Goal: Find contact information: Find contact information

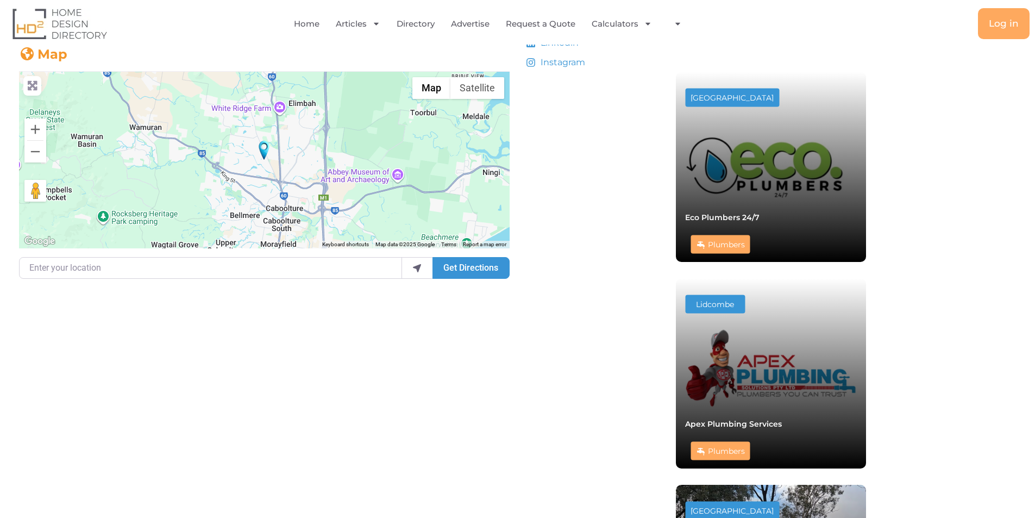
scroll to position [298, 0]
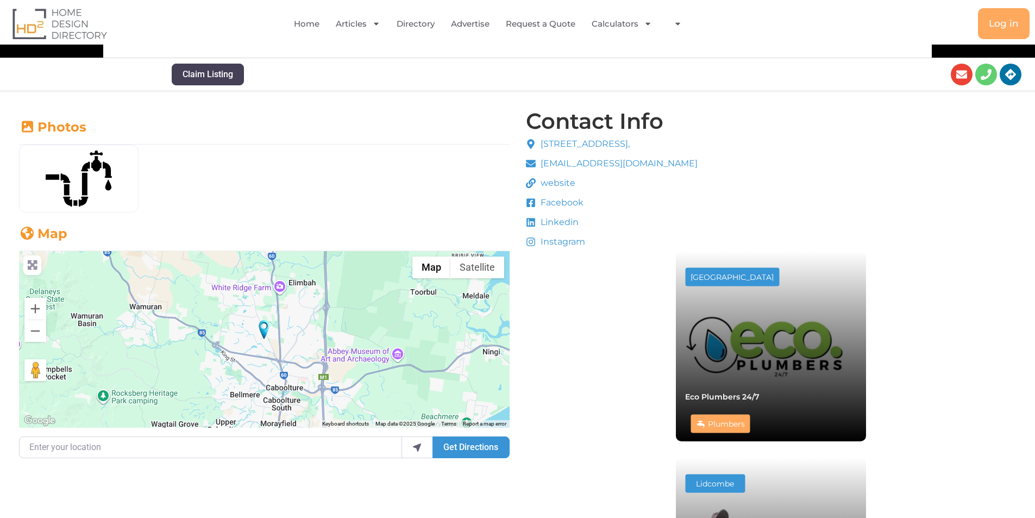
drag, startPoint x: 559, startPoint y: 205, endPoint x: 547, endPoint y: 221, distance: 20.5
drag, startPoint x: 547, startPoint y: 221, endPoint x: 533, endPoint y: 224, distance: 13.8
click at [533, 224] on icon at bounding box center [531, 222] width 10 height 10
click at [557, 225] on span "Linkedin" at bounding box center [558, 222] width 41 height 13
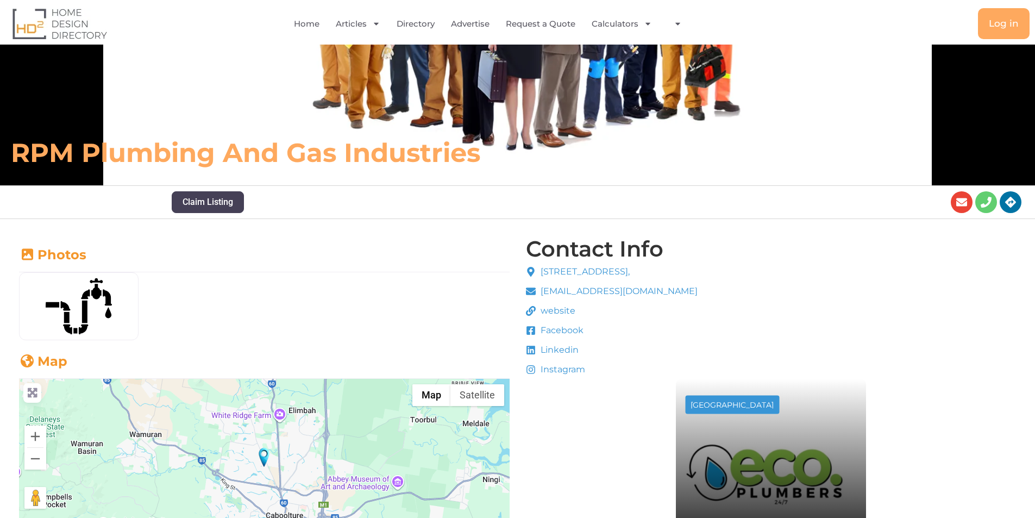
scroll to position [272, 0]
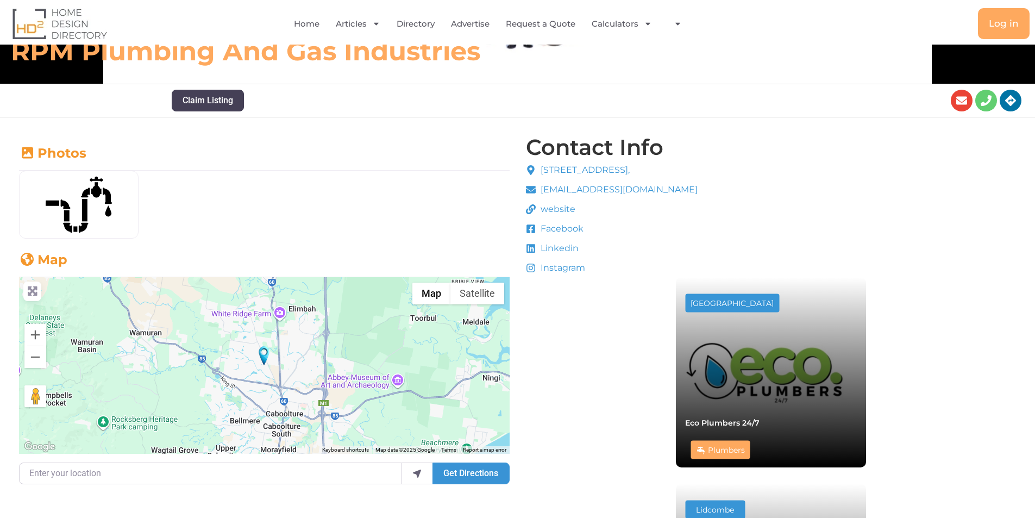
click at [556, 249] on span "Linkedin" at bounding box center [558, 248] width 41 height 13
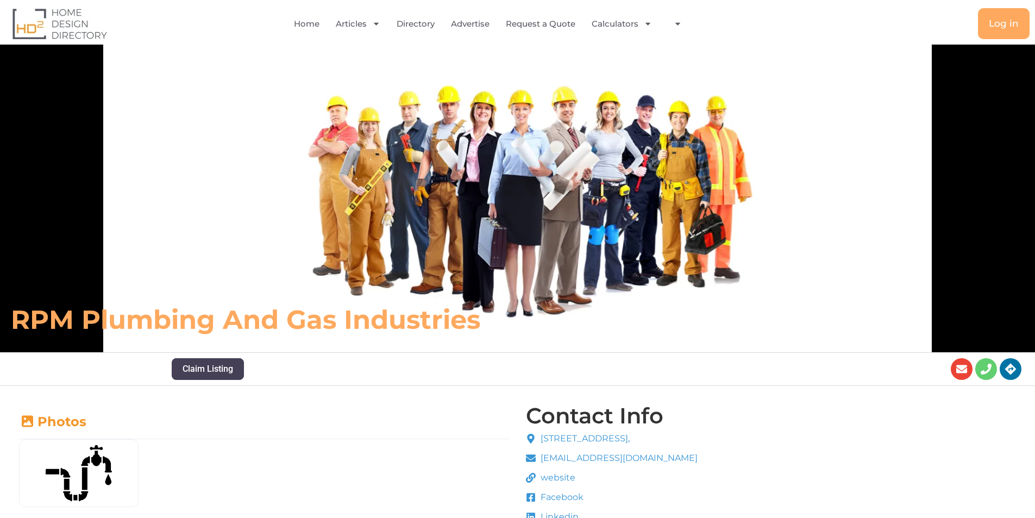
scroll to position [0, 0]
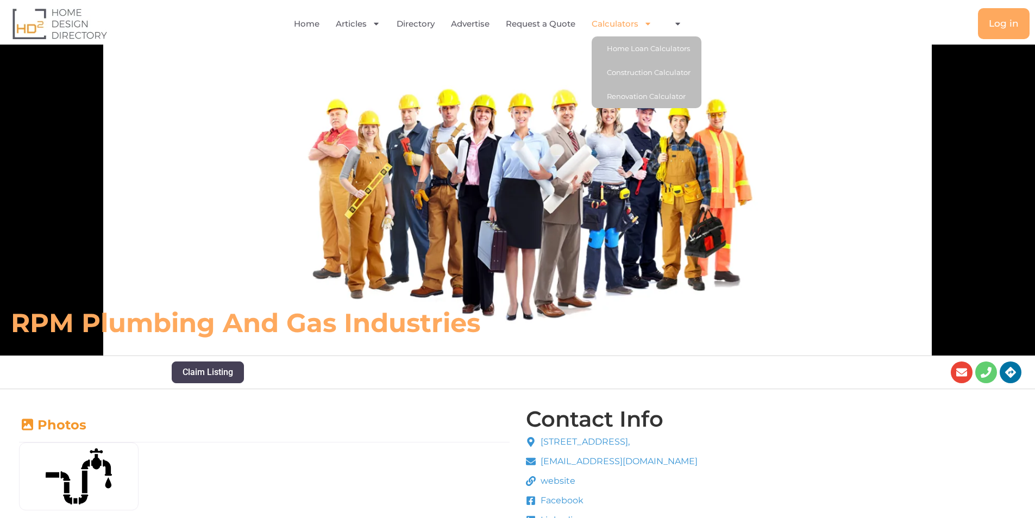
click at [648, 25] on icon "Menu" at bounding box center [647, 24] width 5 height 3
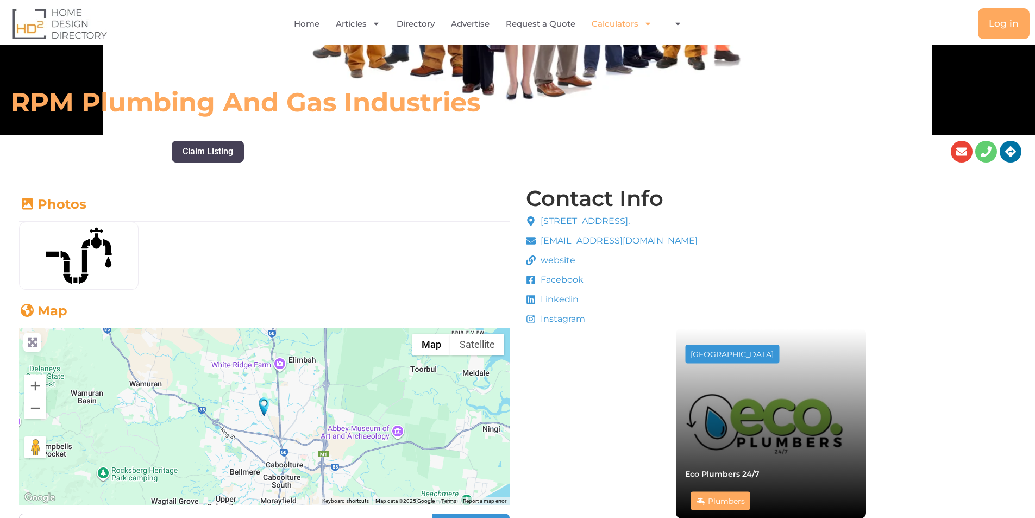
scroll to position [243, 0]
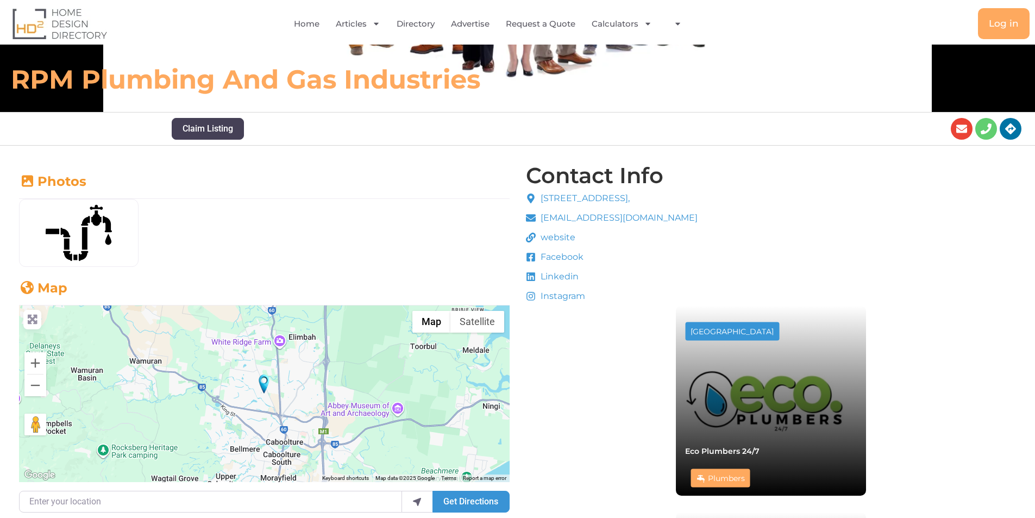
drag, startPoint x: 562, startPoint y: 275, endPoint x: 561, endPoint y: 281, distance: 6.2
click at [561, 276] on span "Linkedin" at bounding box center [558, 276] width 41 height 13
click at [560, 284] on li "Linkedin" at bounding box center [612, 278] width 172 height 16
click at [555, 280] on span "Linkedin" at bounding box center [558, 276] width 41 height 13
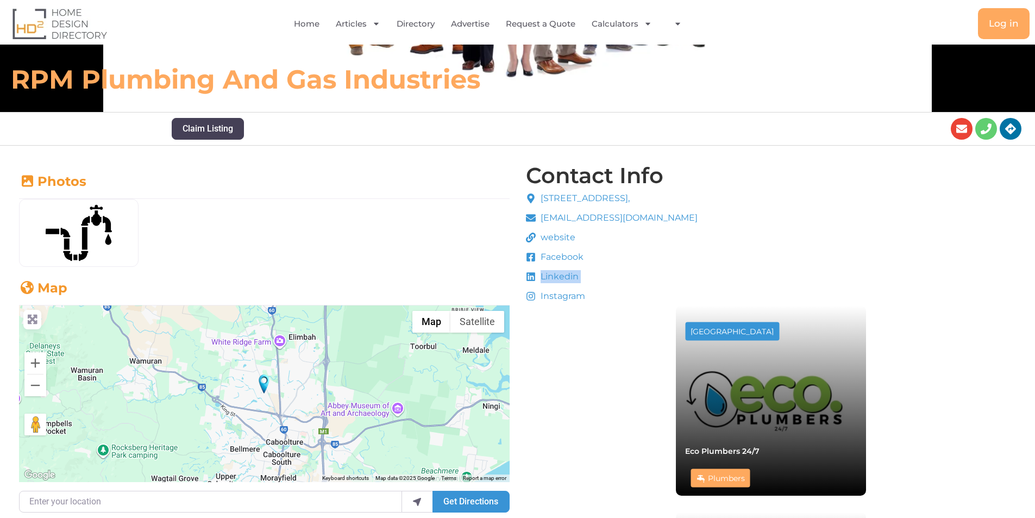
click at [555, 280] on span "Linkedin" at bounding box center [558, 276] width 41 height 13
click at [617, 274] on li "Linkedin" at bounding box center [612, 278] width 172 height 16
click at [552, 275] on span "Linkedin" at bounding box center [558, 276] width 41 height 13
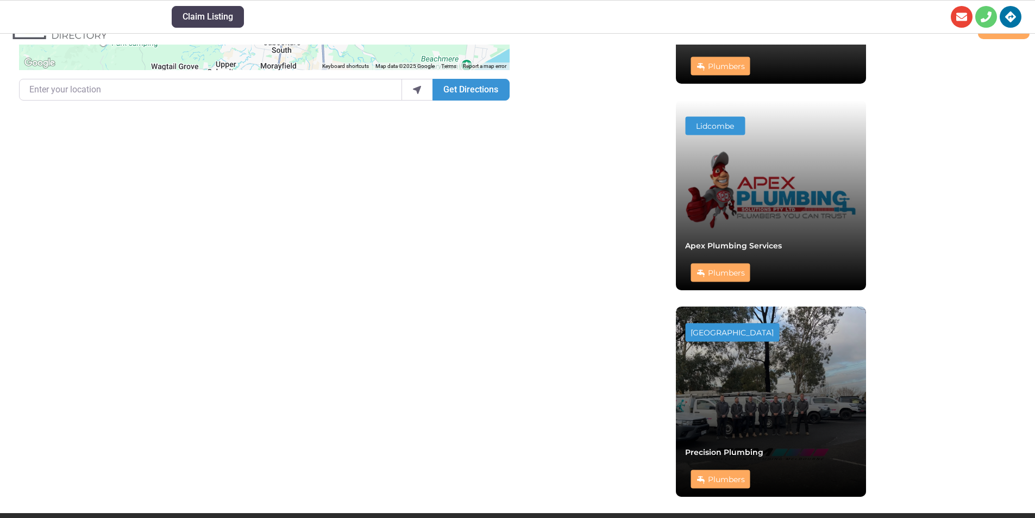
scroll to position [776, 0]
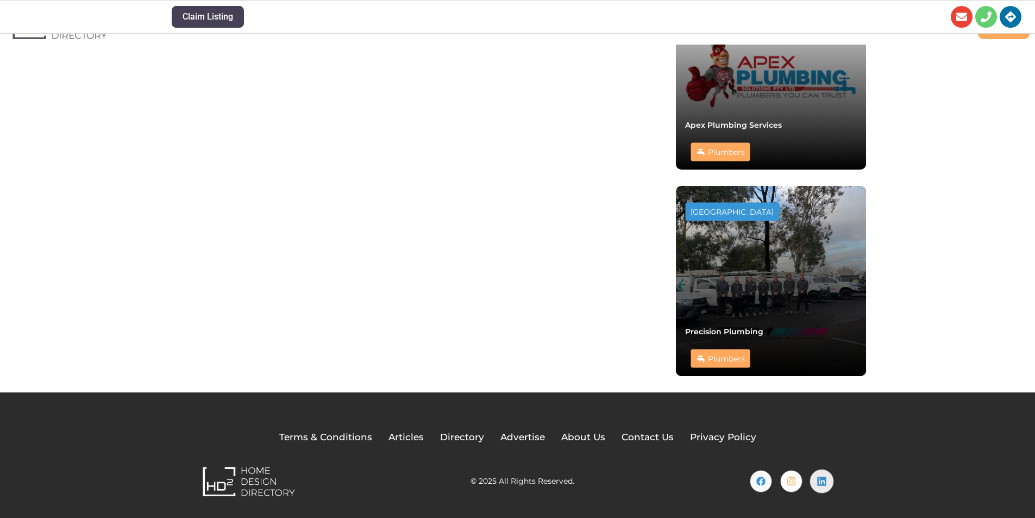
click at [823, 481] on icon at bounding box center [821, 481] width 10 height 10
click at [764, 477] on icon at bounding box center [761, 481] width 10 height 10
click at [645, 436] on span "Contact Us" at bounding box center [647, 437] width 52 height 14
